Goal: Communication & Community: Ask a question

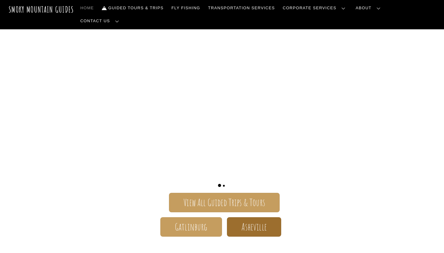
click at [255, 224] on span "Asheville" at bounding box center [253, 227] width 25 height 6
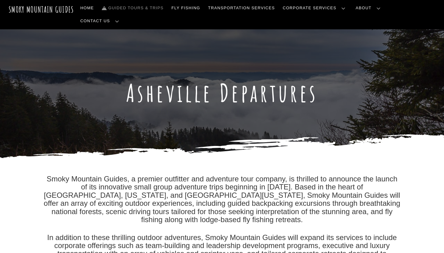
click at [152, 9] on link "Guided Tours & Trips" at bounding box center [132, 8] width 67 height 13
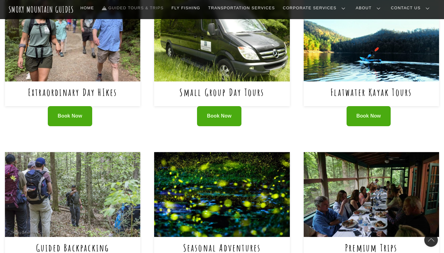
scroll to position [275, 0]
click at [92, 75] on img at bounding box center [72, 39] width 135 height 85
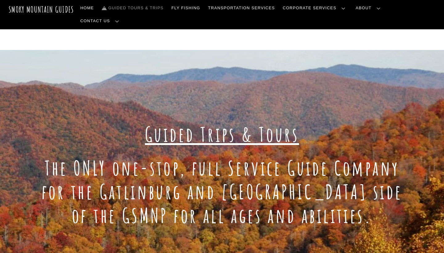
scroll to position [0, 0]
click at [277, 10] on link "Transportation Services" at bounding box center [242, 8] width 72 height 13
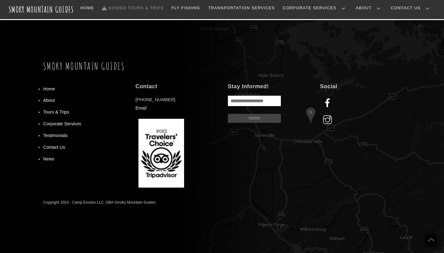
scroll to position [577, 0]
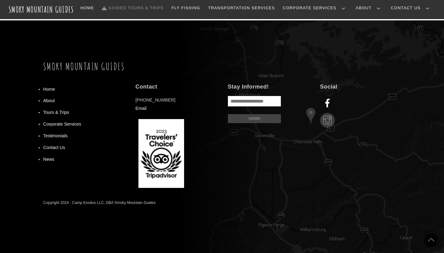
click at [326, 120] on em "instagram" at bounding box center [327, 120] width 15 height 15
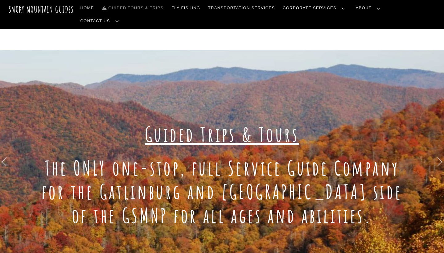
scroll to position [0, 0]
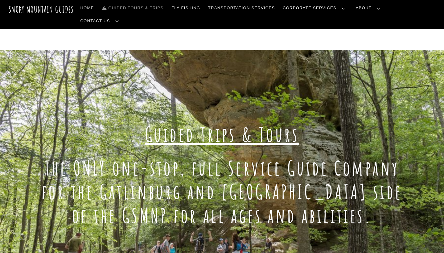
click at [0, 0] on link "Reservations, Forms, Trip Packets" at bounding box center [0, 0] width 0 height 0
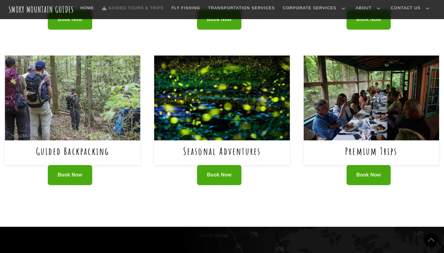
scroll to position [572, 0]
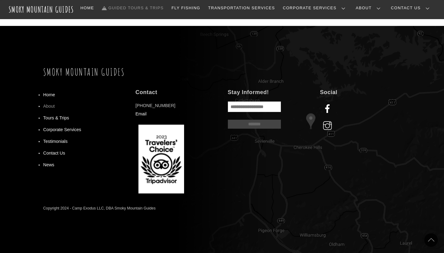
click at [52, 105] on link "About" at bounding box center [49, 106] width 12 height 5
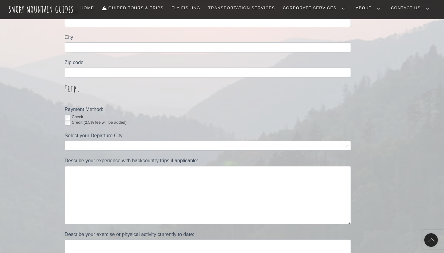
scroll to position [321, 0]
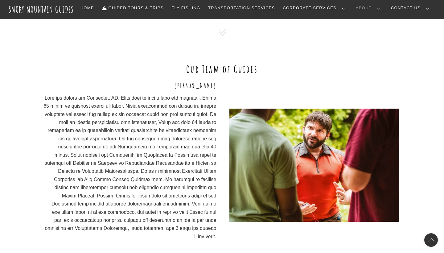
scroll to position [407, 0]
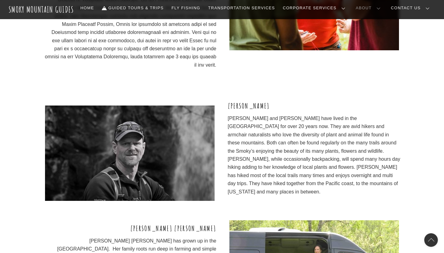
scroll to position [571, 0]
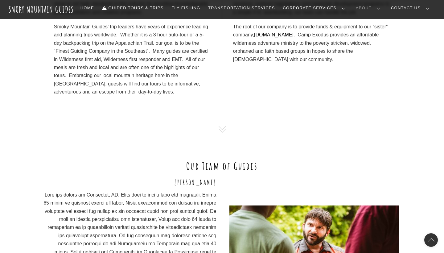
scroll to position [344, 0]
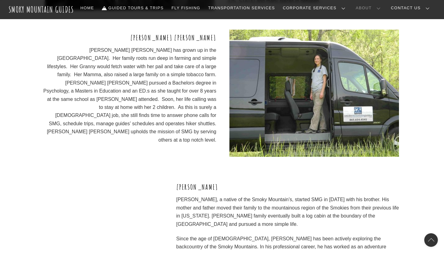
scroll to position [773, 0]
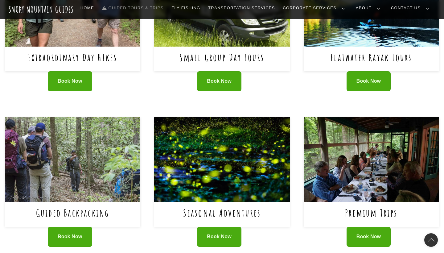
scroll to position [243, 0]
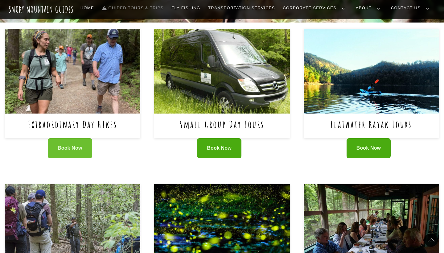
click at [70, 142] on link "Book Now" at bounding box center [70, 148] width 44 height 20
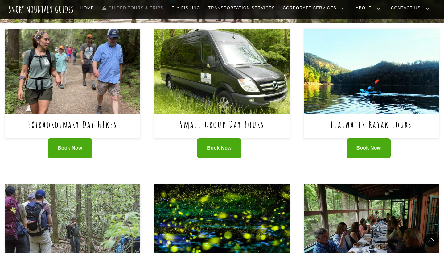
click at [91, 56] on img at bounding box center [72, 71] width 135 height 85
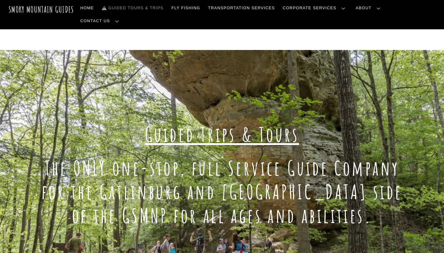
scroll to position [0, 0]
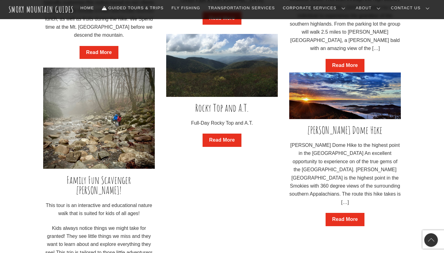
scroll to position [711, 0]
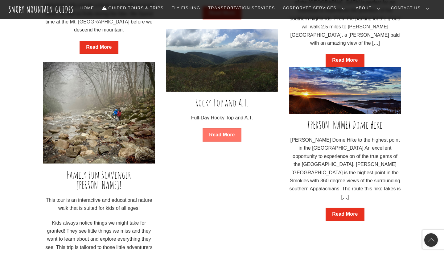
click at [217, 133] on link "Read More" at bounding box center [222, 134] width 39 height 13
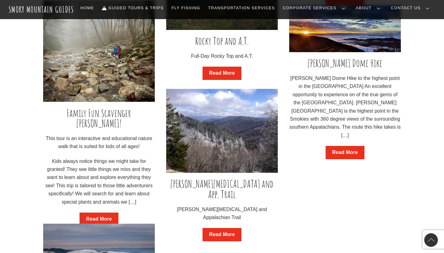
scroll to position [778, 0]
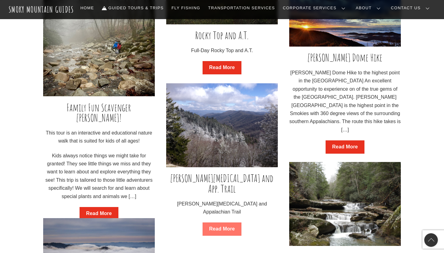
click at [213, 222] on link "Read More" at bounding box center [222, 228] width 39 height 13
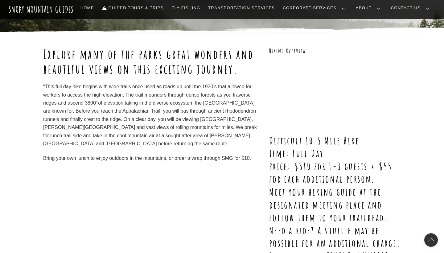
scroll to position [63, 0]
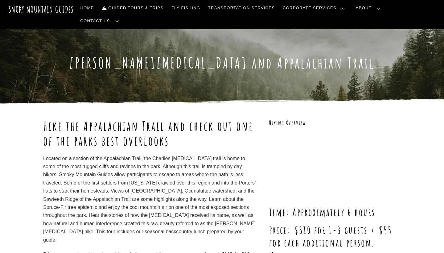
click at [120, 54] on h1 "Charlies Bunion and Appalachian Trail" at bounding box center [222, 63] width 358 height 18
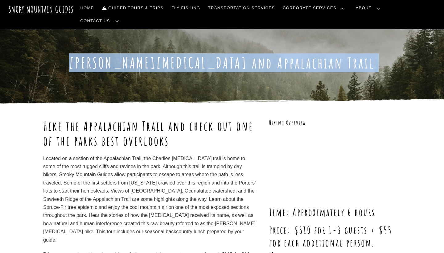
click at [120, 54] on h1 "Charlies Bunion and Appalachian Trail" at bounding box center [222, 63] width 358 height 18
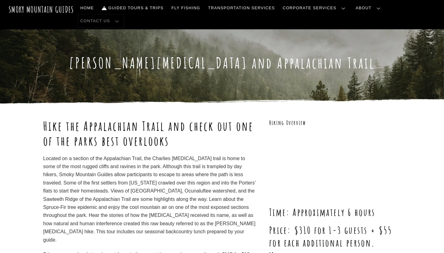
click at [124, 14] on link "Contact Us" at bounding box center [101, 20] width 46 height 13
click at [0, 0] on link "Contact Us" at bounding box center [0, 0] width 0 height 0
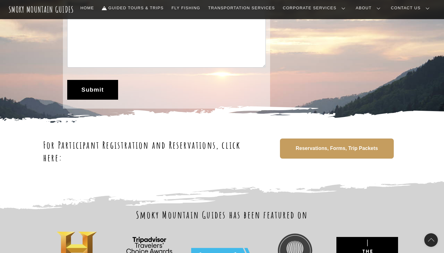
scroll to position [175, 0]
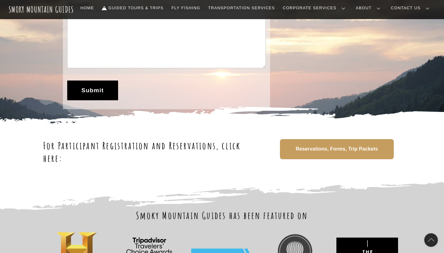
click at [295, 147] on link "Reservations, Forms, Trip Packets" at bounding box center [337, 149] width 114 height 20
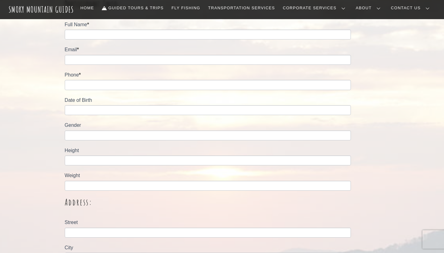
scroll to position [100, 0]
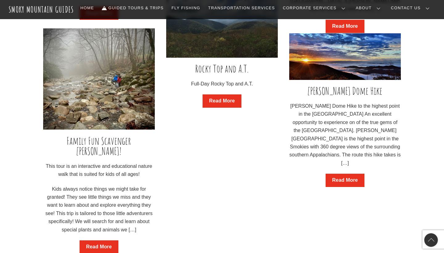
scroll to position [744, 0]
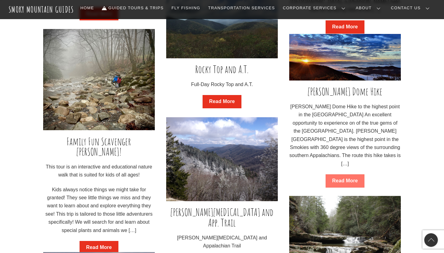
click at [338, 179] on link "Read More" at bounding box center [345, 180] width 39 height 13
click at [220, 103] on link "Read More" at bounding box center [222, 101] width 39 height 13
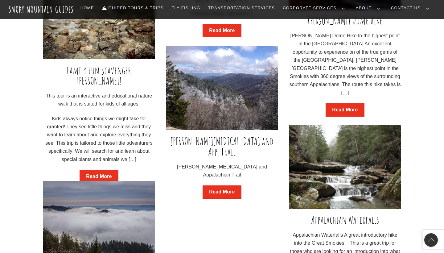
scroll to position [826, 0]
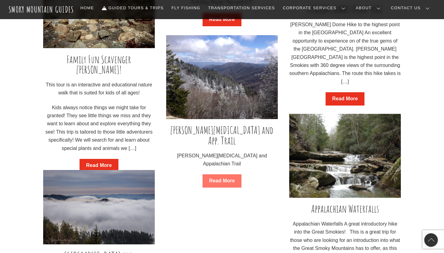
click at [220, 174] on link "Read More" at bounding box center [222, 180] width 39 height 13
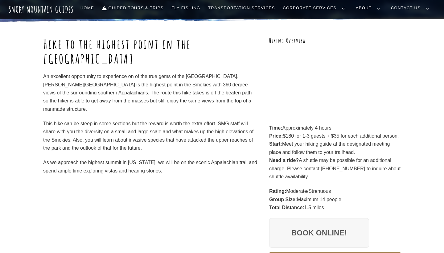
scroll to position [72, 0]
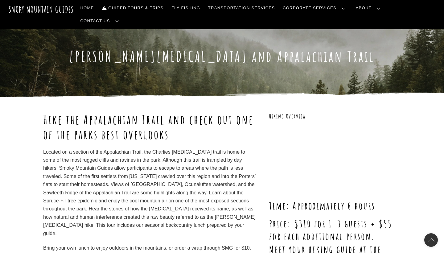
scroll to position [10, 0]
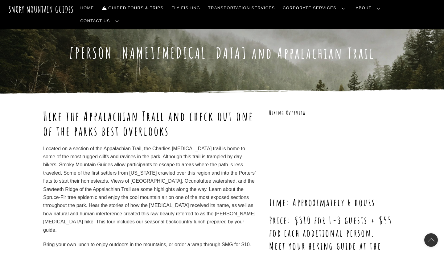
click at [119, 49] on h1 "Charlies Bunion and Appalachian Trail" at bounding box center [222, 53] width 358 height 18
click at [127, 47] on h1 "Charlies Bunion and Appalachian Trail" at bounding box center [222, 53] width 358 height 18
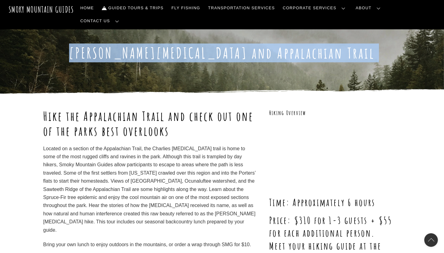
click at [127, 47] on h1 "Charlies Bunion and Appalachian Trail" at bounding box center [222, 53] width 358 height 18
click at [116, 44] on h1 "Charlies Bunion and Appalachian Trail" at bounding box center [222, 53] width 358 height 18
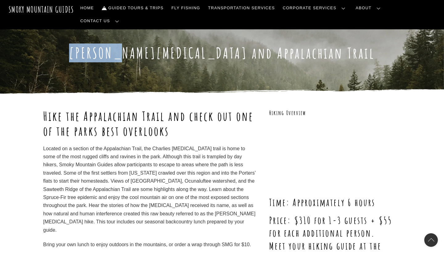
click at [116, 44] on h1 "Charlies Bunion and Appalachian Trail" at bounding box center [222, 53] width 358 height 18
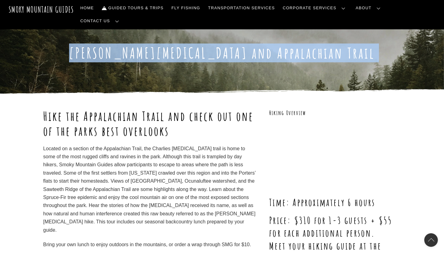
click at [116, 44] on h1 "Charlies Bunion and Appalachian Trail" at bounding box center [222, 53] width 358 height 18
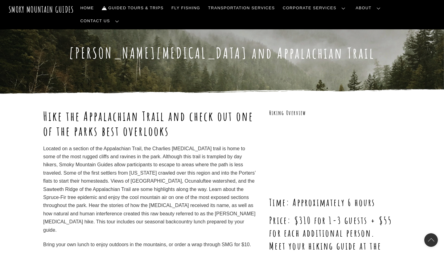
click at [123, 109] on h1 "Hike the Appalachian Trail and check out one of the parks best overlooks" at bounding box center [150, 124] width 215 height 30
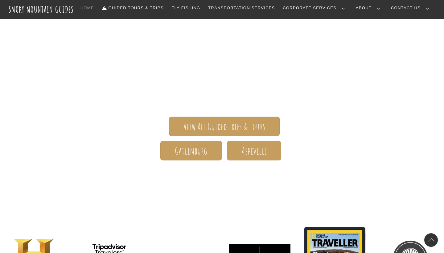
scroll to position [73, 0]
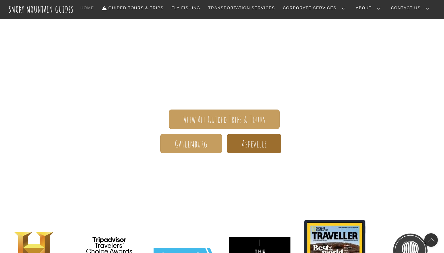
click at [257, 143] on span "Asheville" at bounding box center [253, 144] width 25 height 6
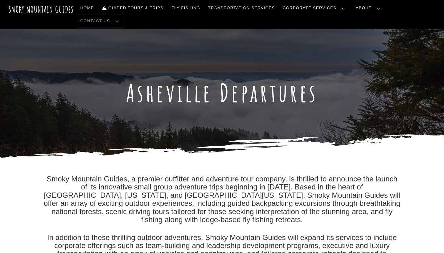
click at [124, 14] on link "Contact Us" at bounding box center [101, 20] width 46 height 13
click at [0, 0] on link "Contact Us" at bounding box center [0, 0] width 0 height 0
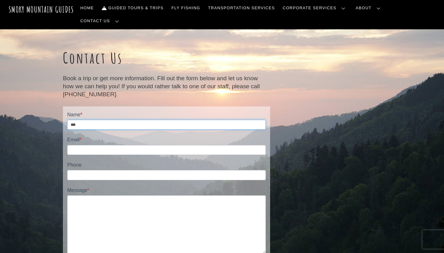
type input "***"
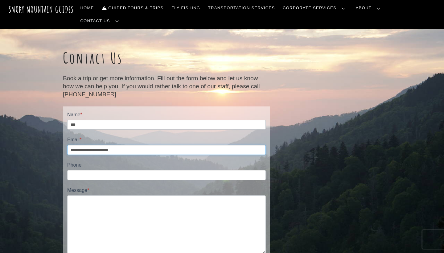
type input "**********"
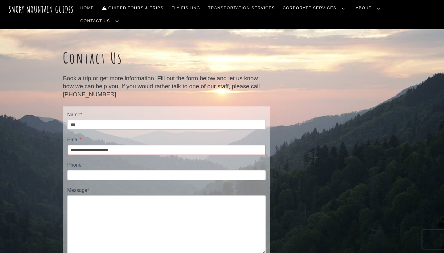
click at [136, 169] on div "**********" at bounding box center [166, 198] width 199 height 175
type input "**********"
click at [127, 206] on textarea "Message *" at bounding box center [166, 224] width 199 height 58
click at [144, 195] on textarea "**********" at bounding box center [166, 224] width 199 height 58
click at [142, 195] on textarea "**********" at bounding box center [166, 224] width 199 height 58
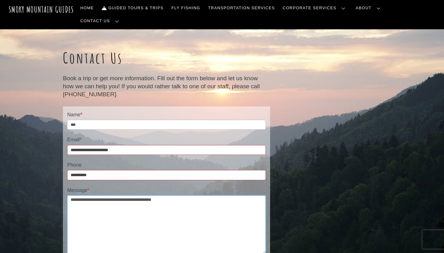
click at [192, 199] on textarea "**********" at bounding box center [166, 224] width 199 height 58
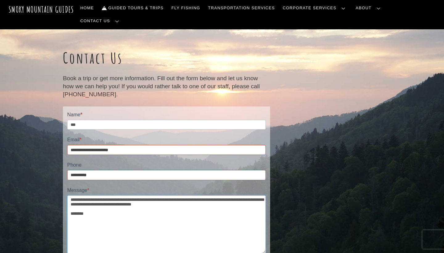
click at [191, 195] on textarea "**********" at bounding box center [166, 224] width 199 height 58
click at [163, 195] on textarea "**********" at bounding box center [166, 224] width 199 height 58
click at [96, 210] on textarea "**********" at bounding box center [166, 224] width 199 height 58
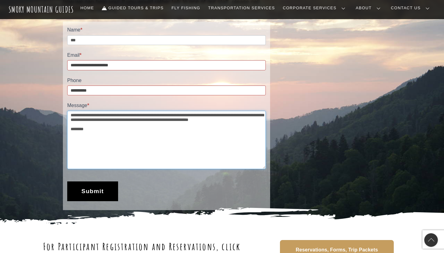
scroll to position [76, 0]
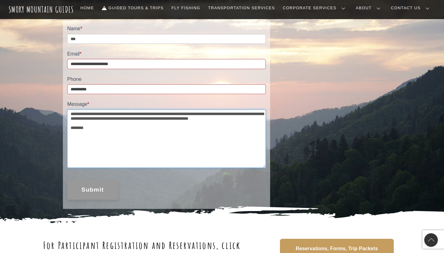
type textarea "**********"
click at [99, 194] on button "Submit" at bounding box center [92, 190] width 51 height 20
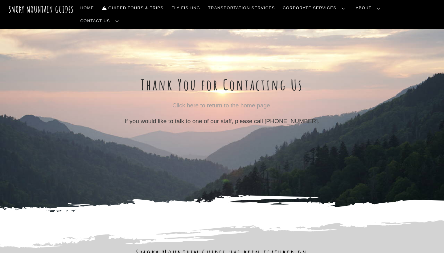
click at [208, 102] on link "Click here to return to the home page." at bounding box center [221, 105] width 99 height 6
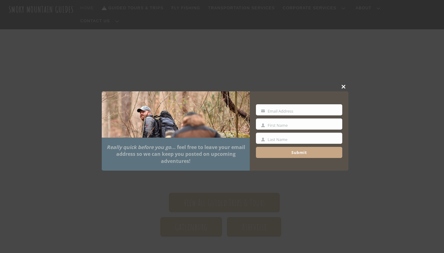
click at [345, 87] on span at bounding box center [343, 87] width 9 height 4
